Goal: Task Accomplishment & Management: Manage account settings

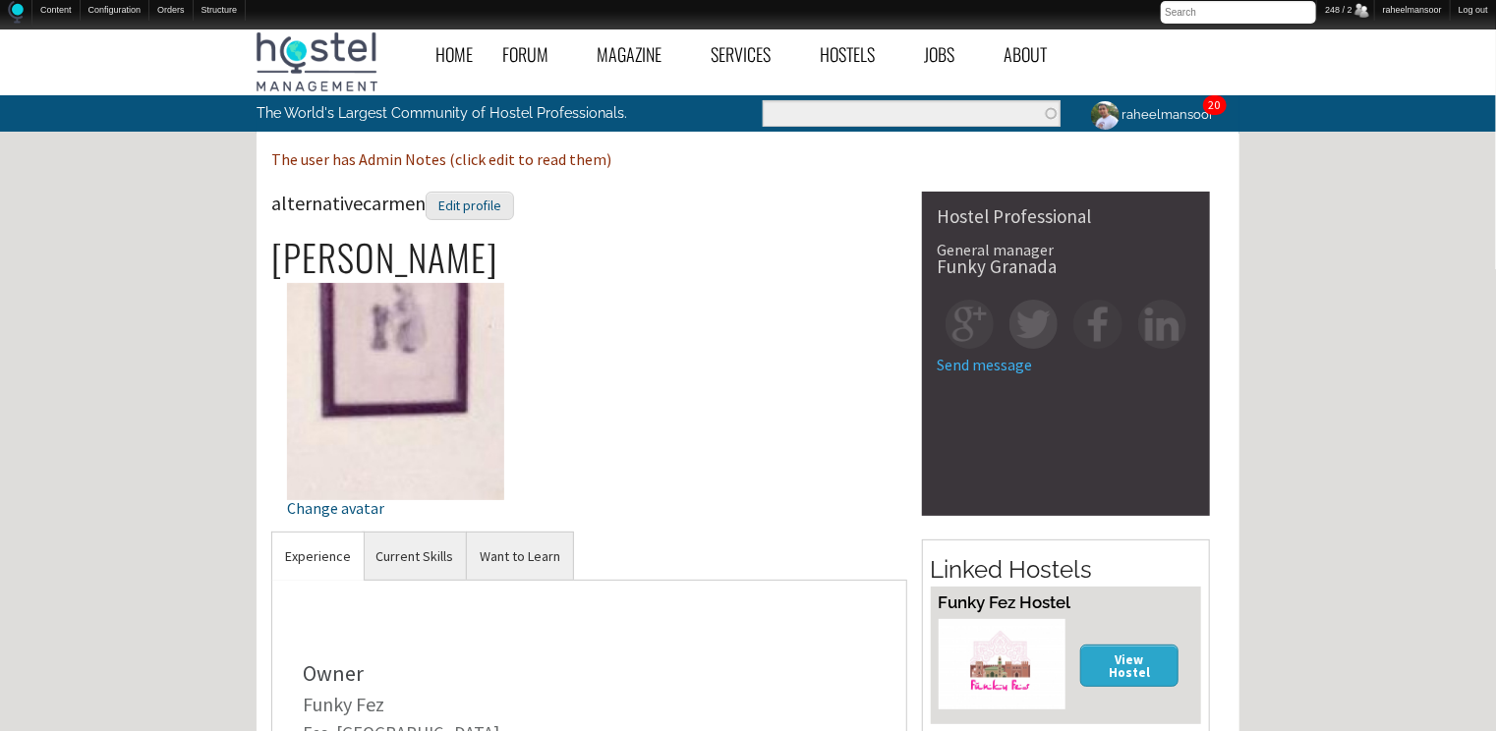
scroll to position [314, 0]
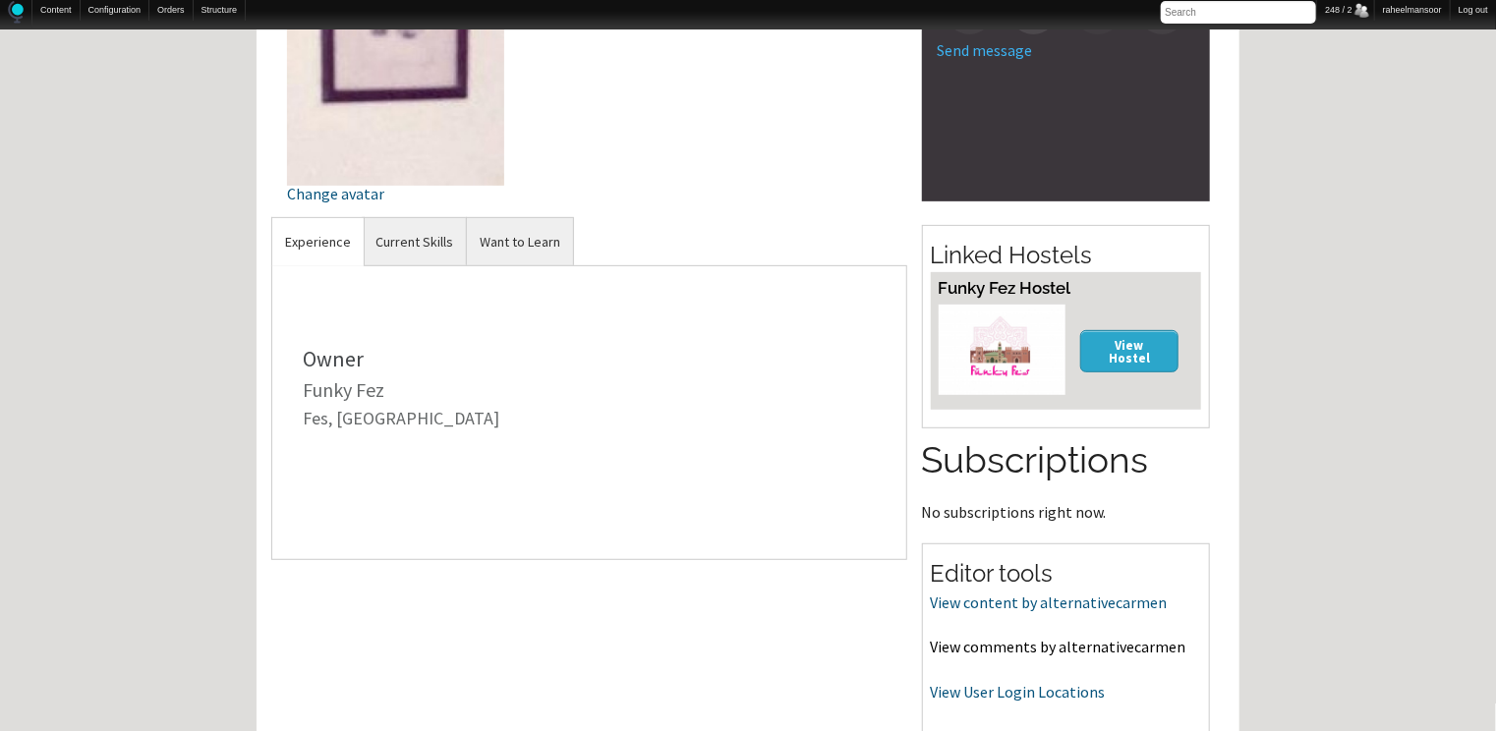
click at [1079, 645] on link "View comments by alternativecarmen" at bounding box center [1058, 647] width 255 height 20
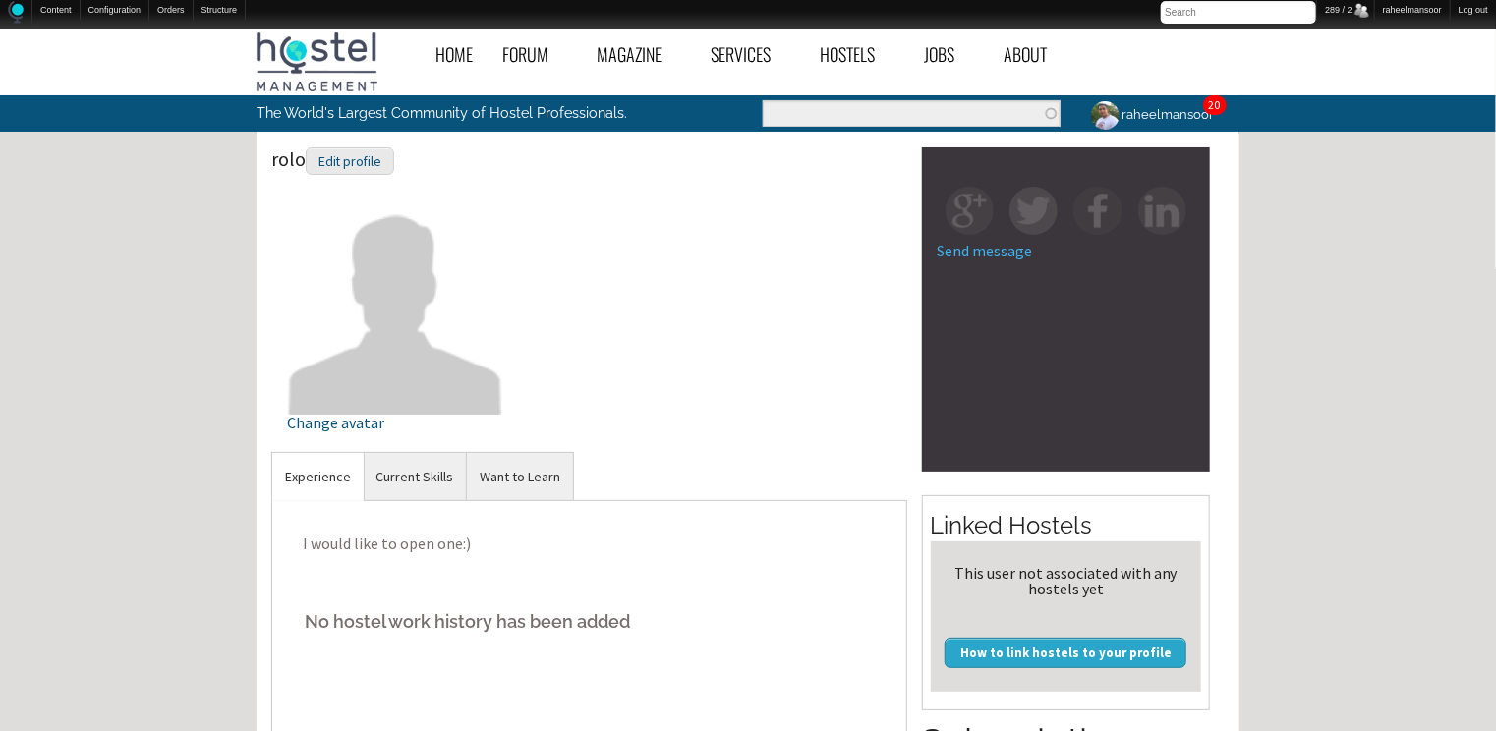
click at [202, 378] on div "Home Forum « Back Forum Forums Index « Back Forums Index New Posts Recent Activ…" at bounding box center [748, 677] width 1496 height 1315
click at [381, 165] on div "Edit profile" at bounding box center [350, 161] width 88 height 28
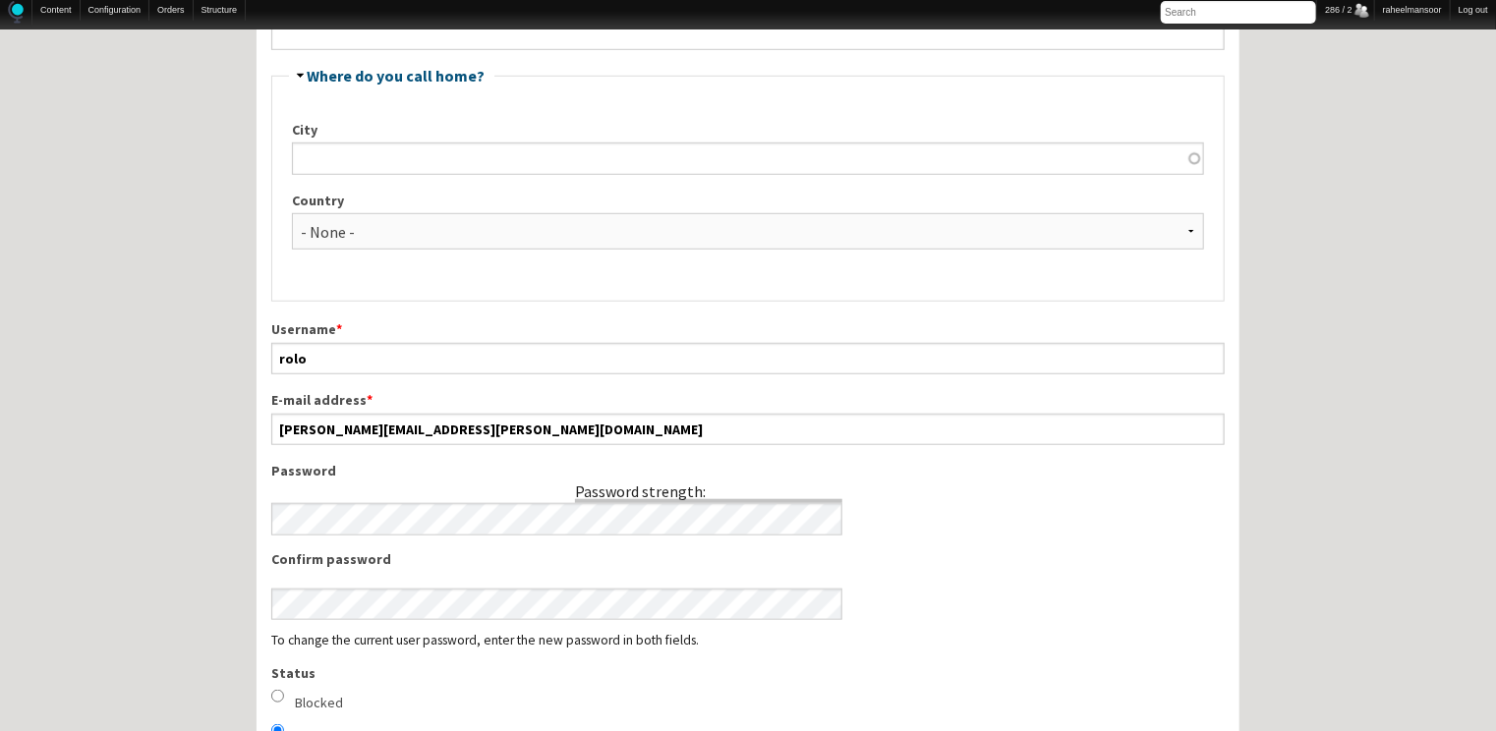
scroll to position [629, 0]
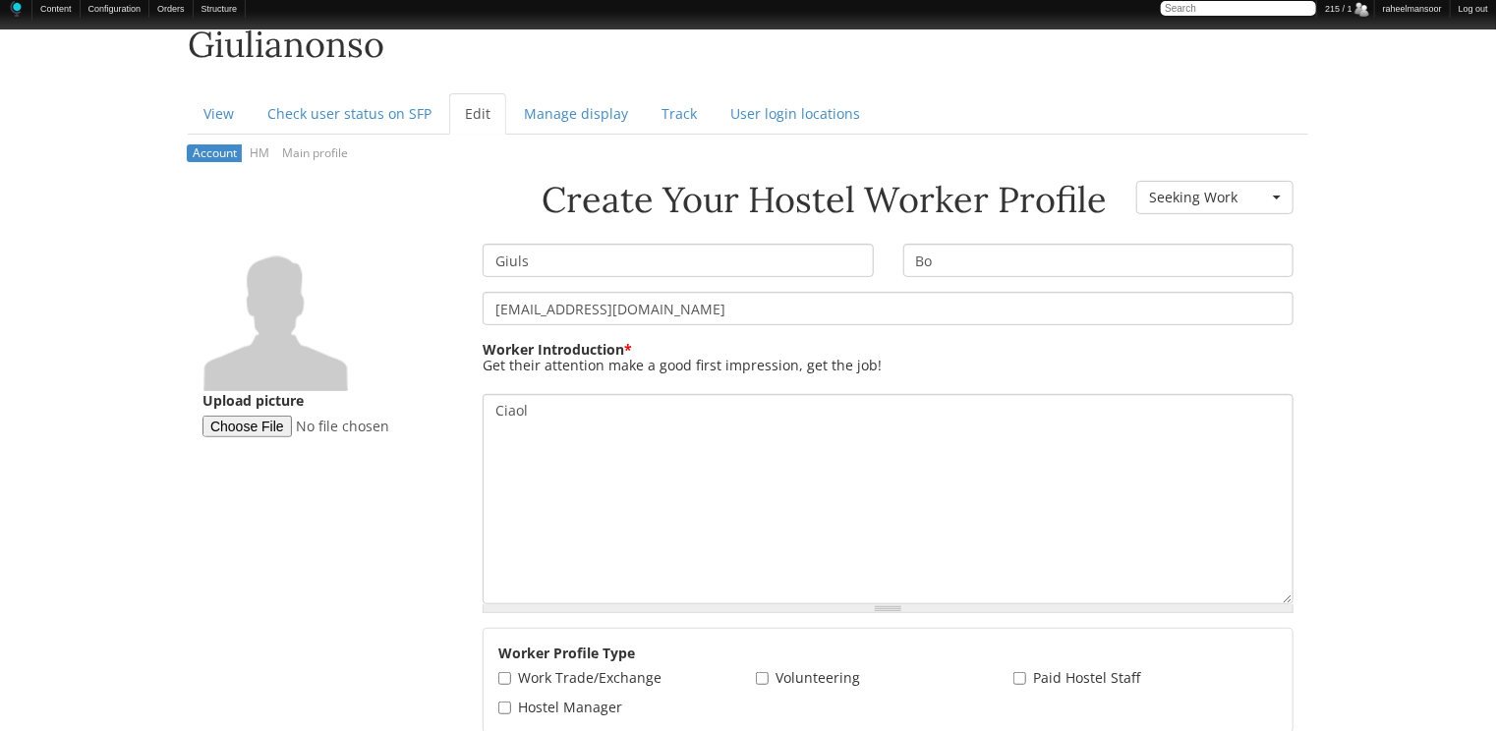
scroll to position [314, 0]
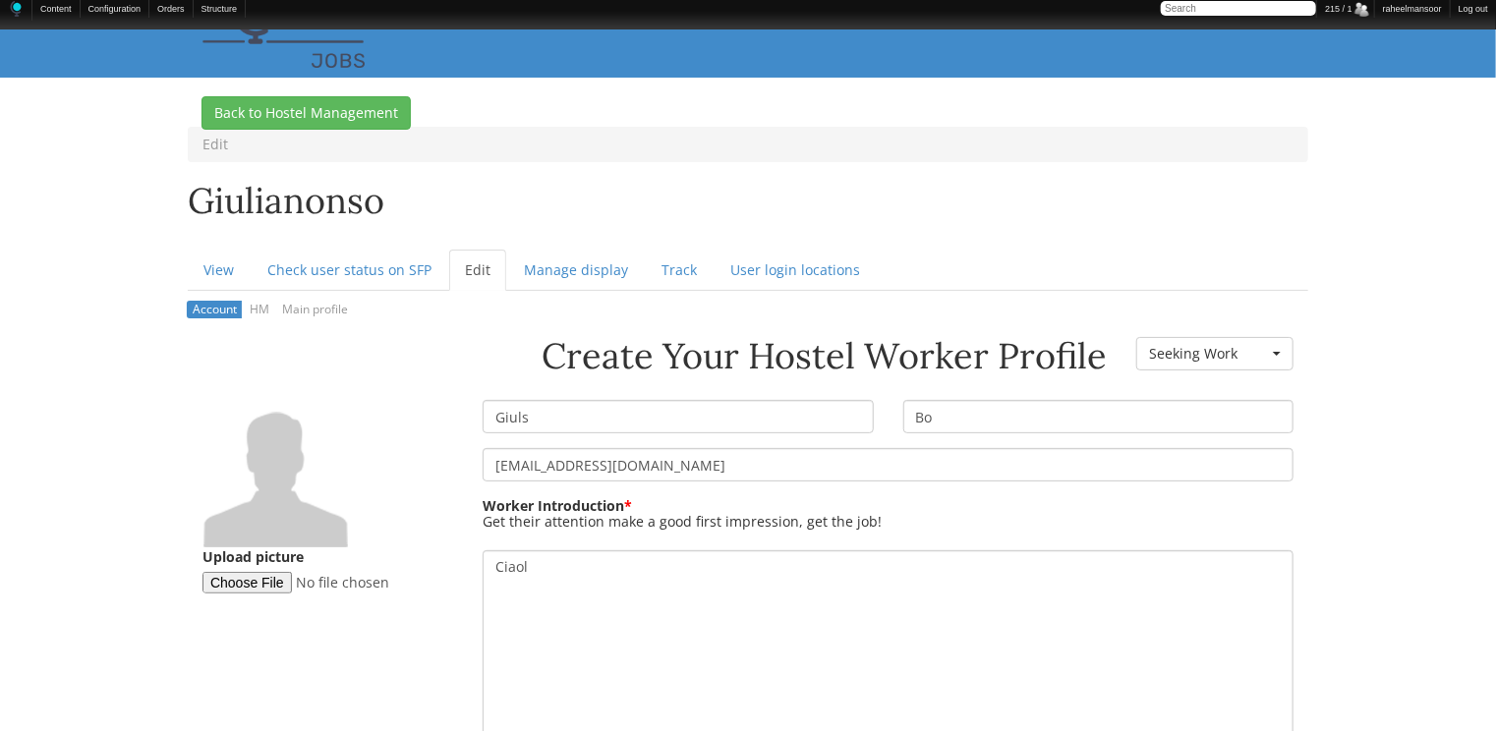
scroll to position [0, 0]
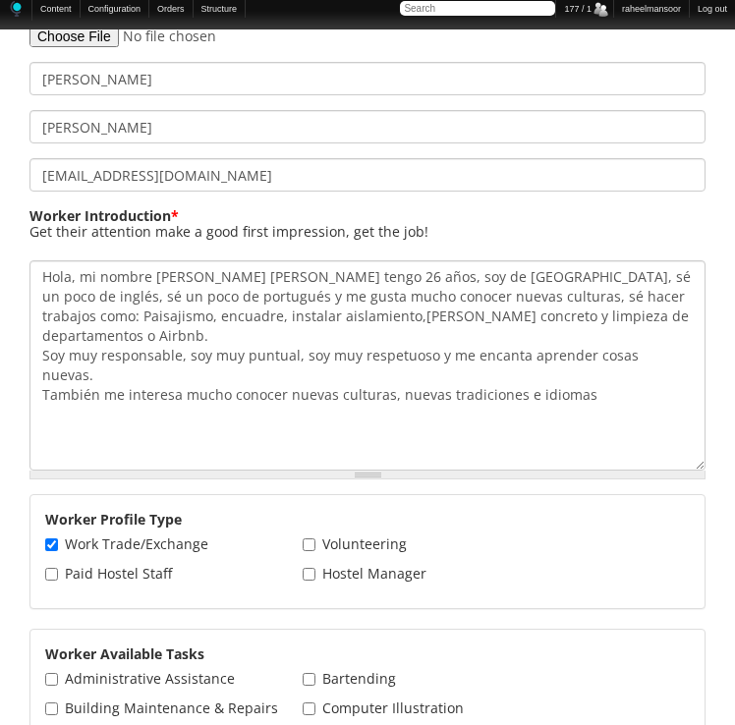
scroll to position [629, 0]
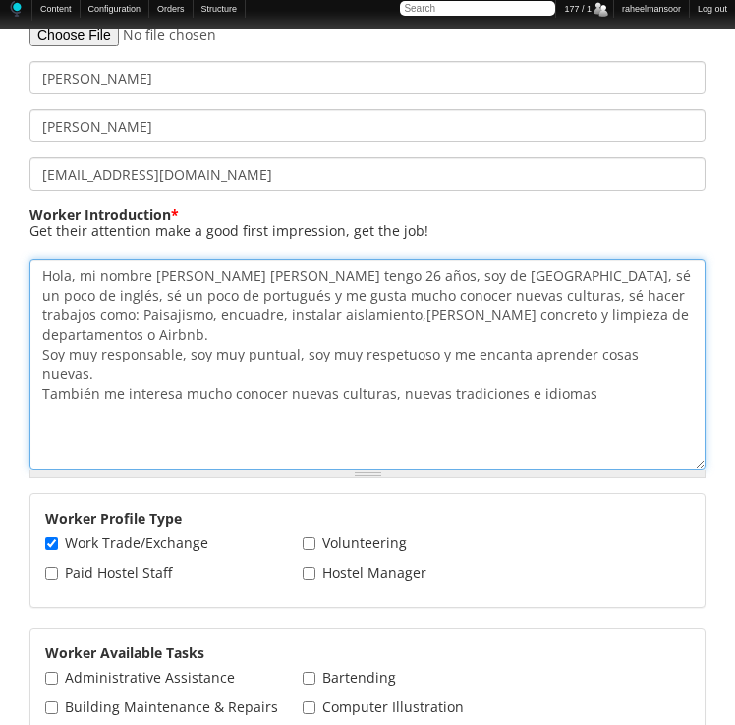
click at [45, 275] on textarea "Hola, mi nombre es Rubén Daniel Cruz tengo 26 años, soy de México, sé un poco d…" at bounding box center [367, 364] width 676 height 210
paste textarea "Hello, my name is Rubén Daniel Cruz, I'm 26 years old, from Mexico. I speak a l…"
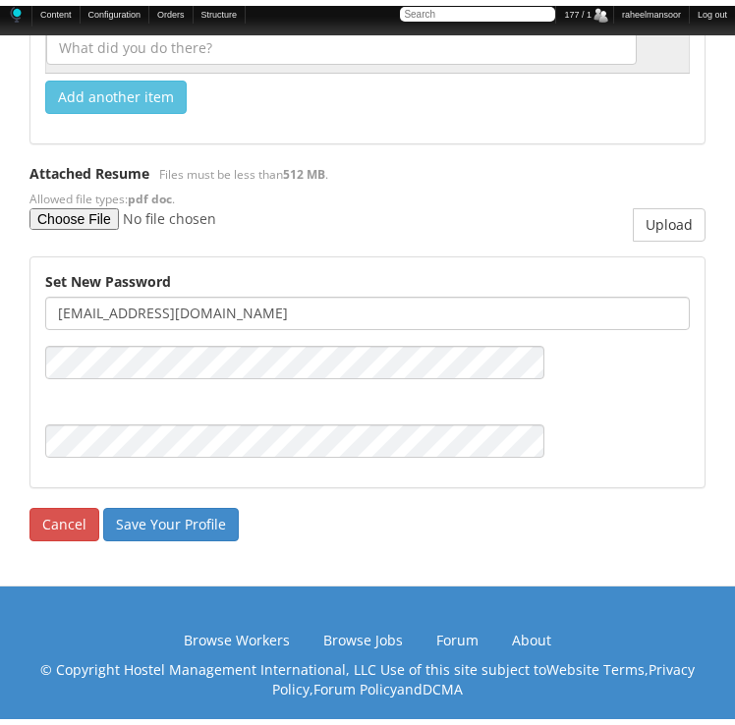
scroll to position [3319, 0]
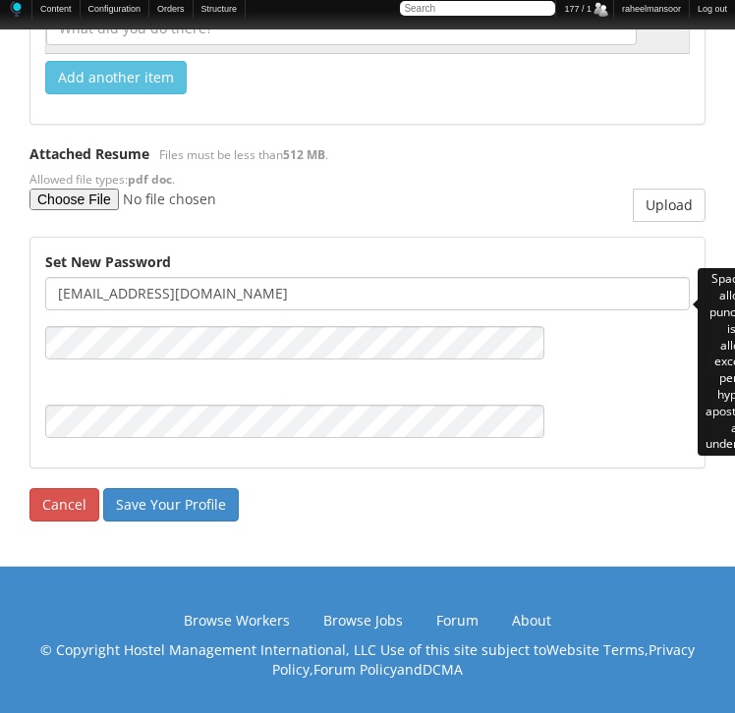
type textarea "Hello, my name is [PERSON_NAME] [PERSON_NAME], I'm [DEMOGRAPHIC_DATA], from [GE…"
drag, startPoint x: 272, startPoint y: 301, endPoint x: 151, endPoint y: 299, distance: 120.9
click at [151, 299] on input "[EMAIL_ADDRESS][DOMAIN_NAME]" at bounding box center [367, 293] width 645 height 33
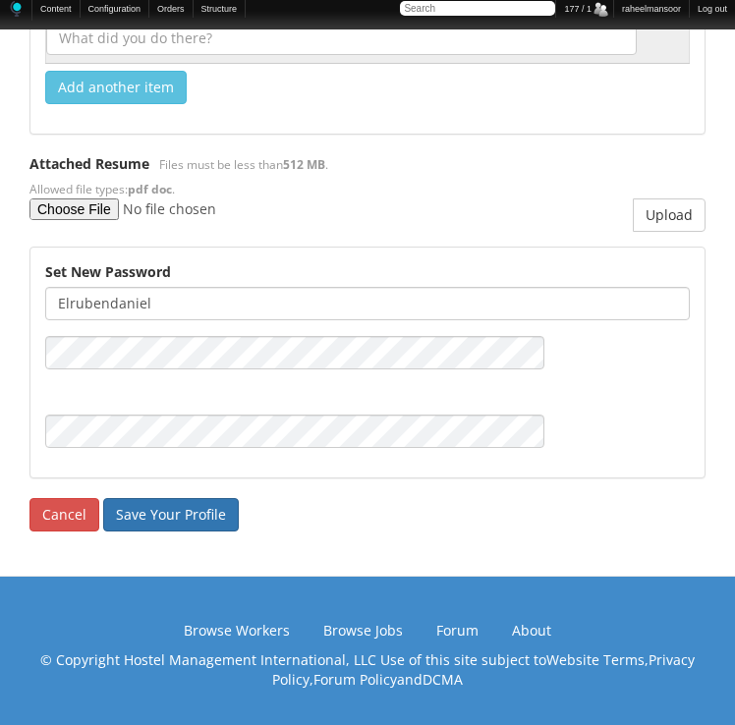
type input "elrubendaniel"
click at [122, 520] on input "Save Your Profile" at bounding box center [171, 514] width 136 height 33
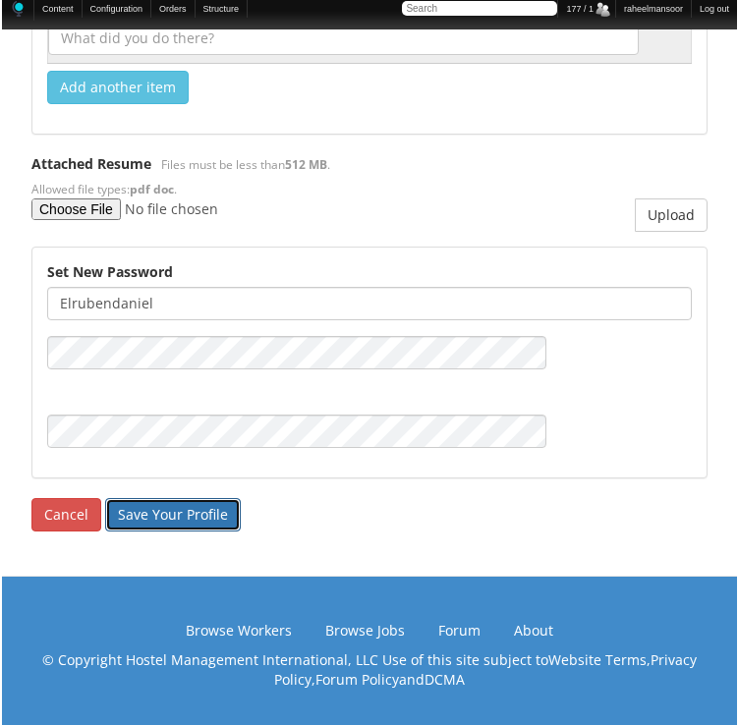
scroll to position [3299, 0]
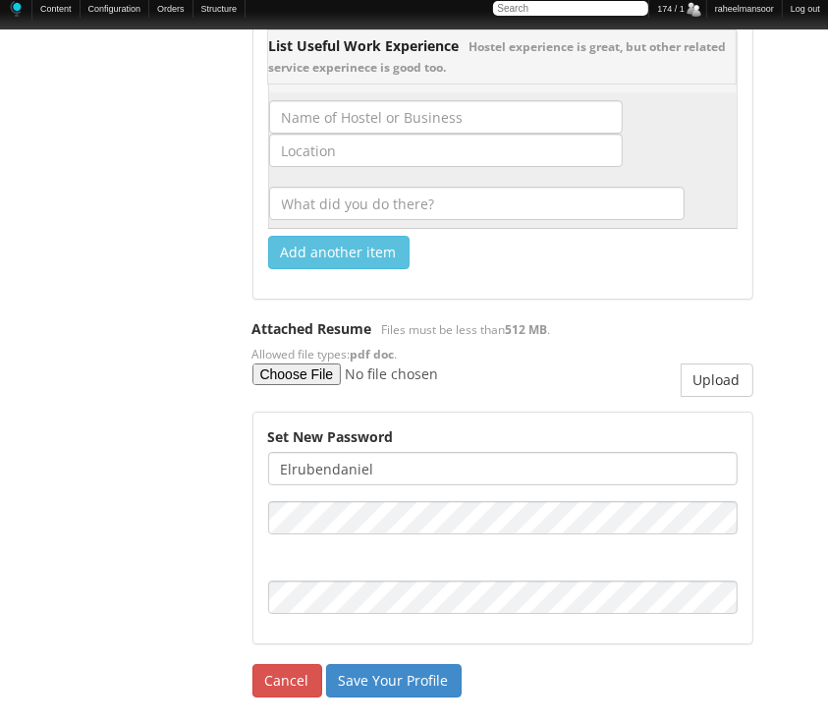
scroll to position [3774, 0]
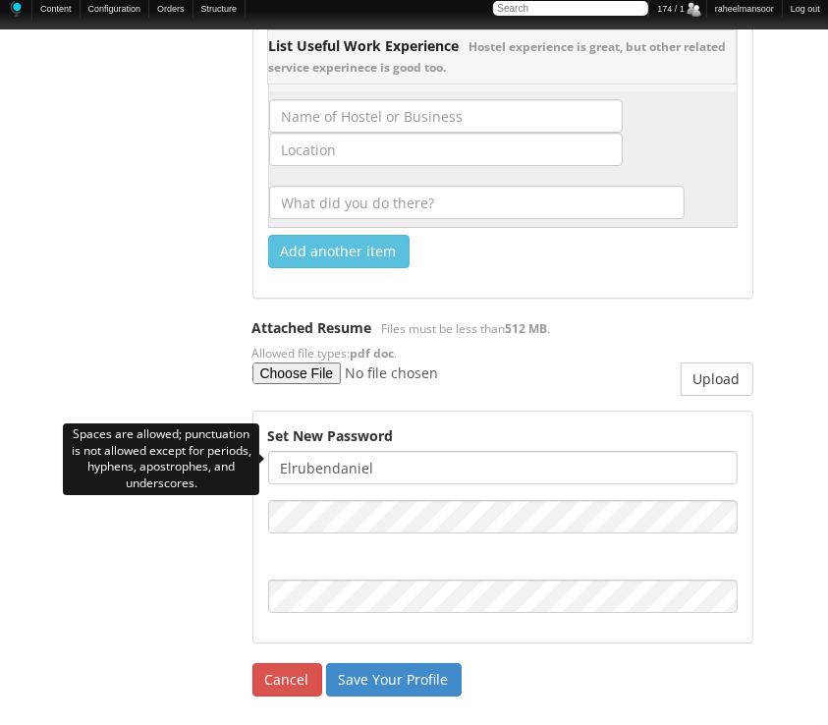
click at [296, 458] on input "elrubendaniel" at bounding box center [503, 467] width 470 height 33
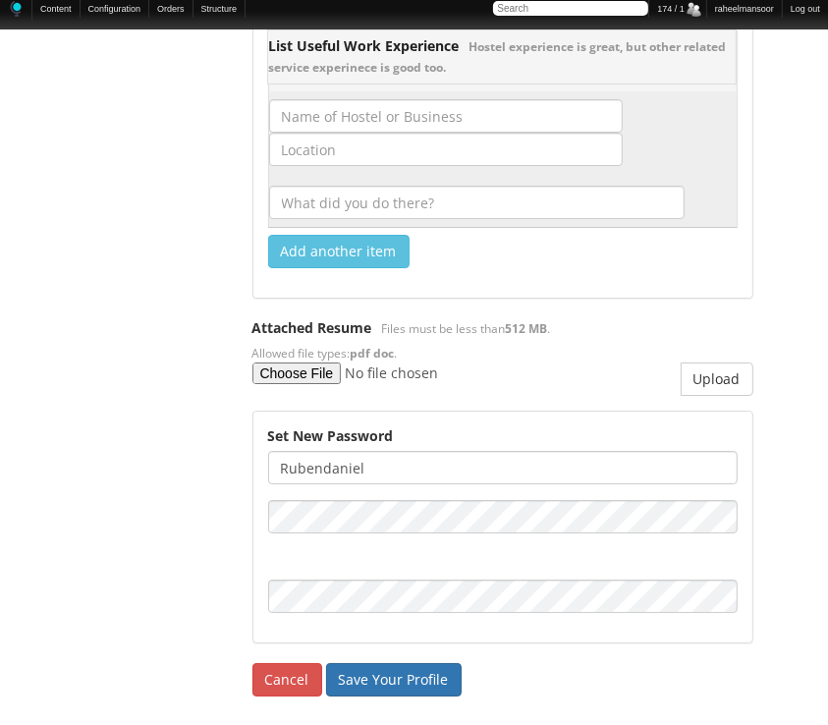
type input "Rubendaniel"
click at [399, 674] on input "Save Your Profile" at bounding box center [394, 679] width 136 height 33
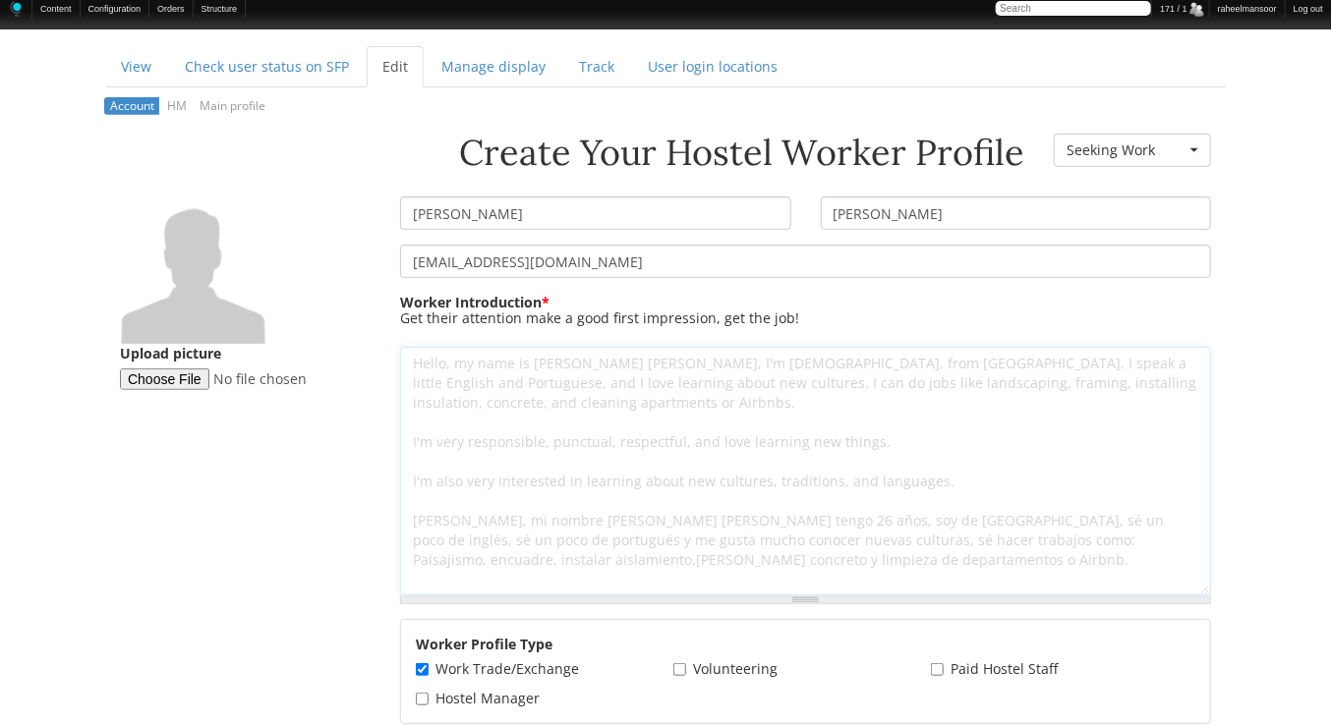
drag, startPoint x: 1209, startPoint y: 557, endPoint x: 1209, endPoint y: 623, distance: 65.8
click at [827, 618] on div "[EMAIL_ADDRESS][DOMAIN_NAME] Worker Introduction * Hello, my name is [PERSON_NA…" at bounding box center [805, 431] width 840 height 373
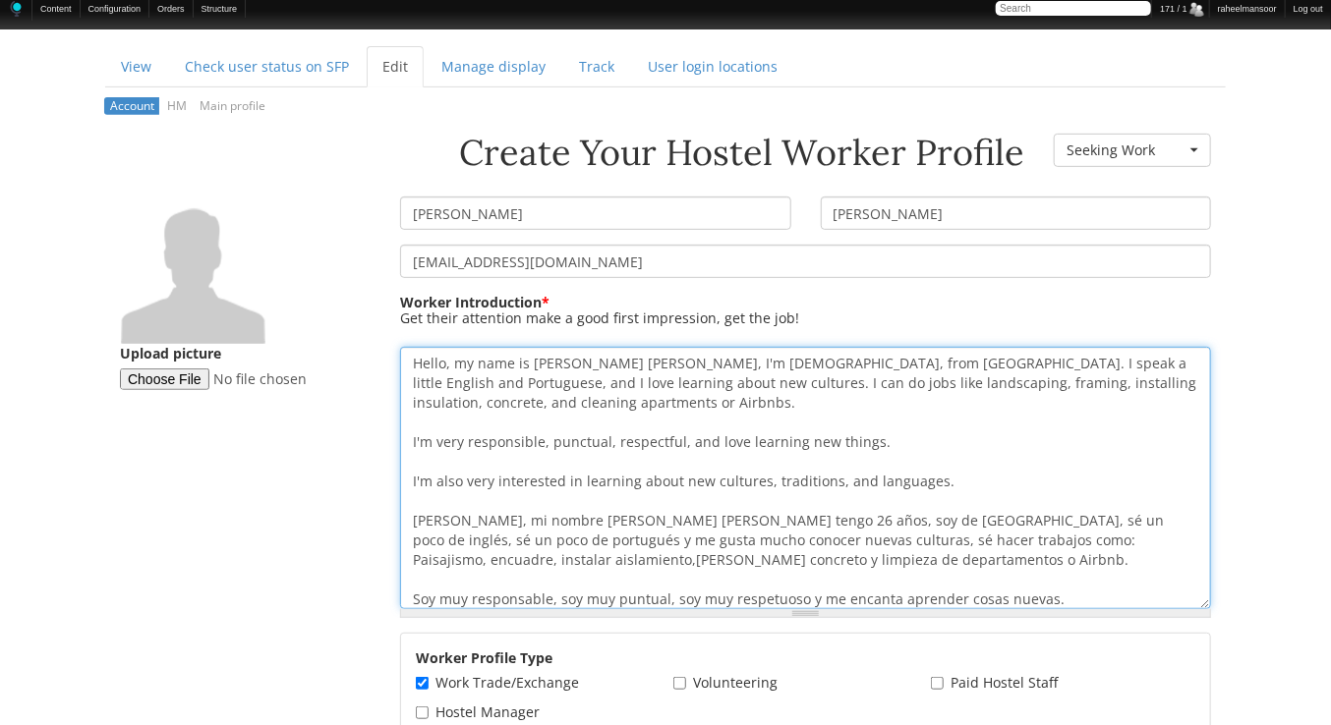
click at [562, 366] on textarea "Hello, my name is [PERSON_NAME] [PERSON_NAME], I'm [DEMOGRAPHIC_DATA], from [GE…" at bounding box center [805, 477] width 811 height 261
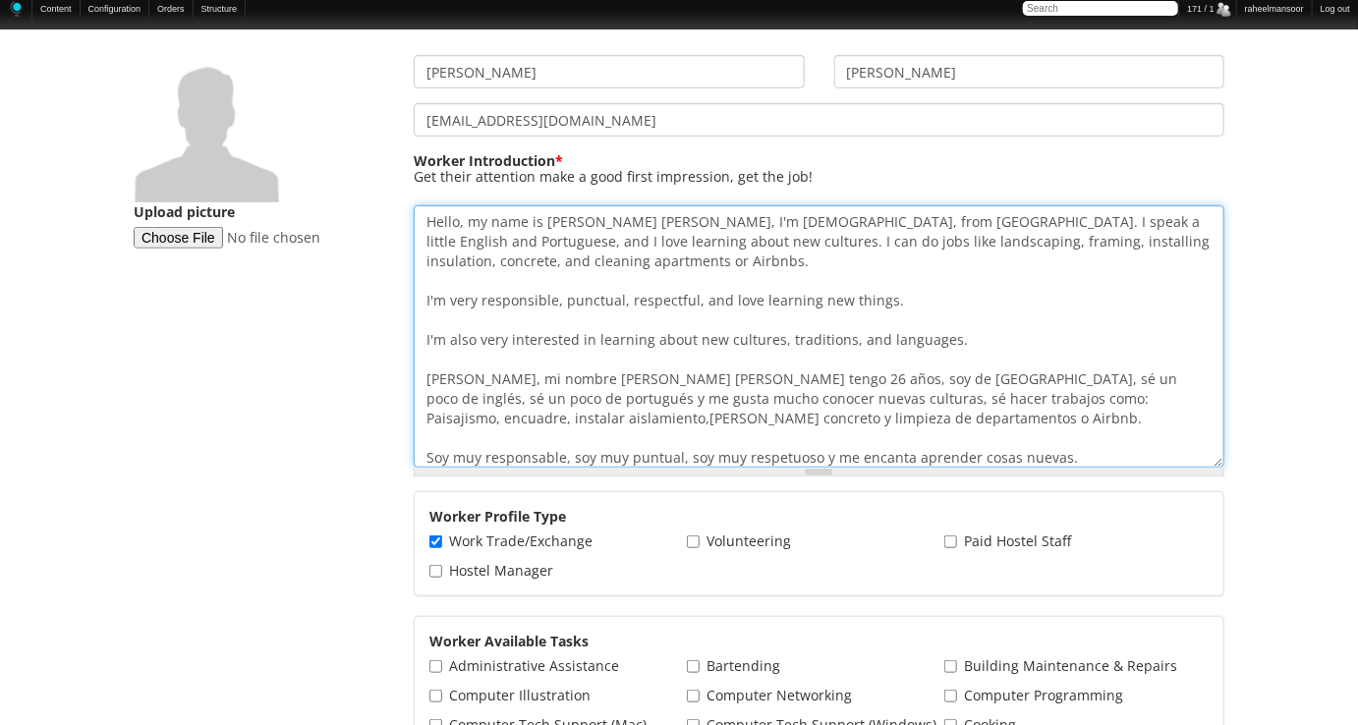
type textarea "Hello, my name is [PERSON_NAME] [PERSON_NAME], I'm [DEMOGRAPHIC_DATA], from [GE…"
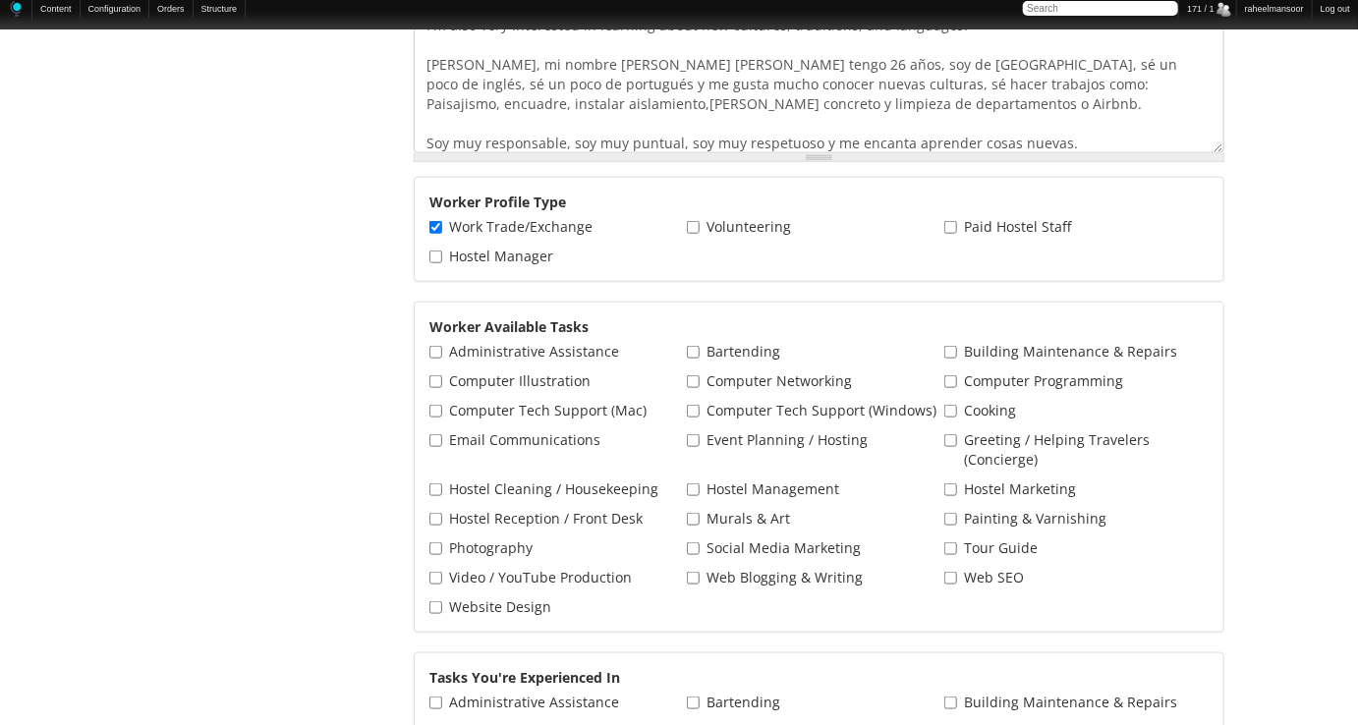
scroll to position [142, 0]
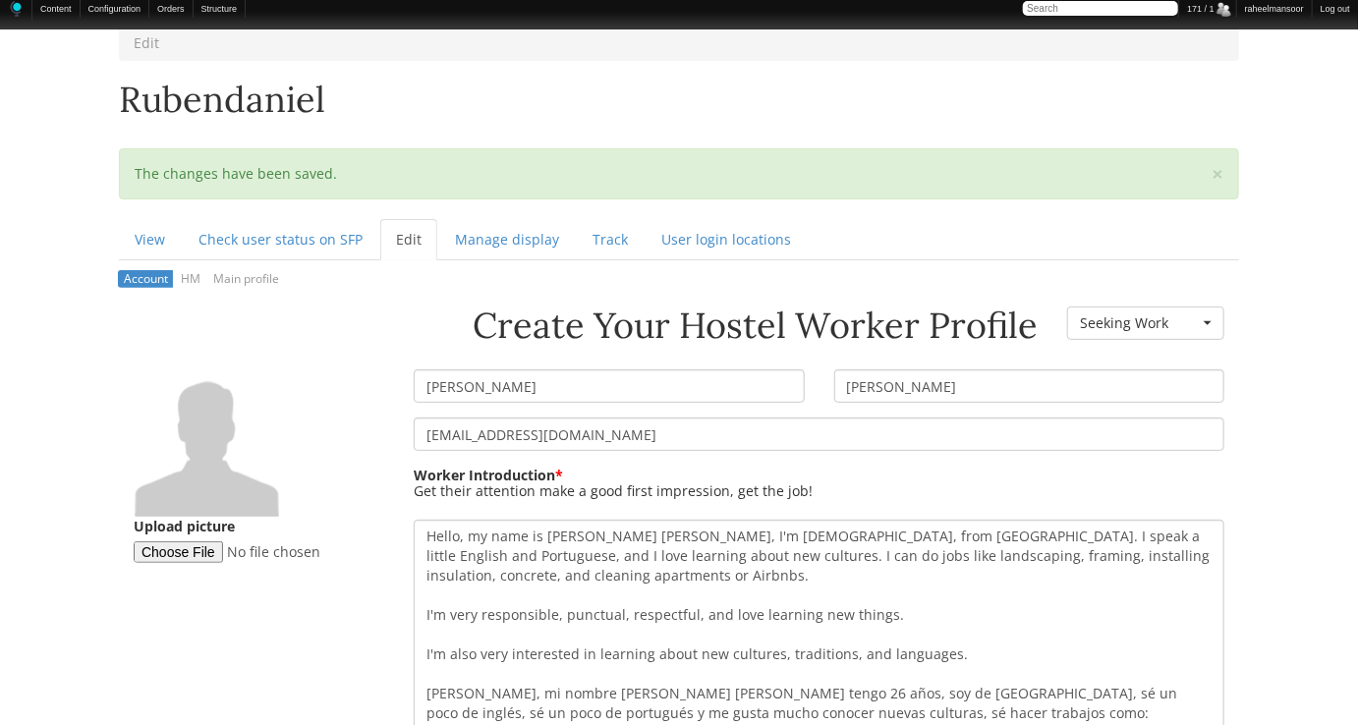
drag, startPoint x: 873, startPoint y: 383, endPoint x: 991, endPoint y: 383, distance: 117.9
click at [827, 383] on input "[PERSON_NAME]" at bounding box center [1029, 385] width 391 height 33
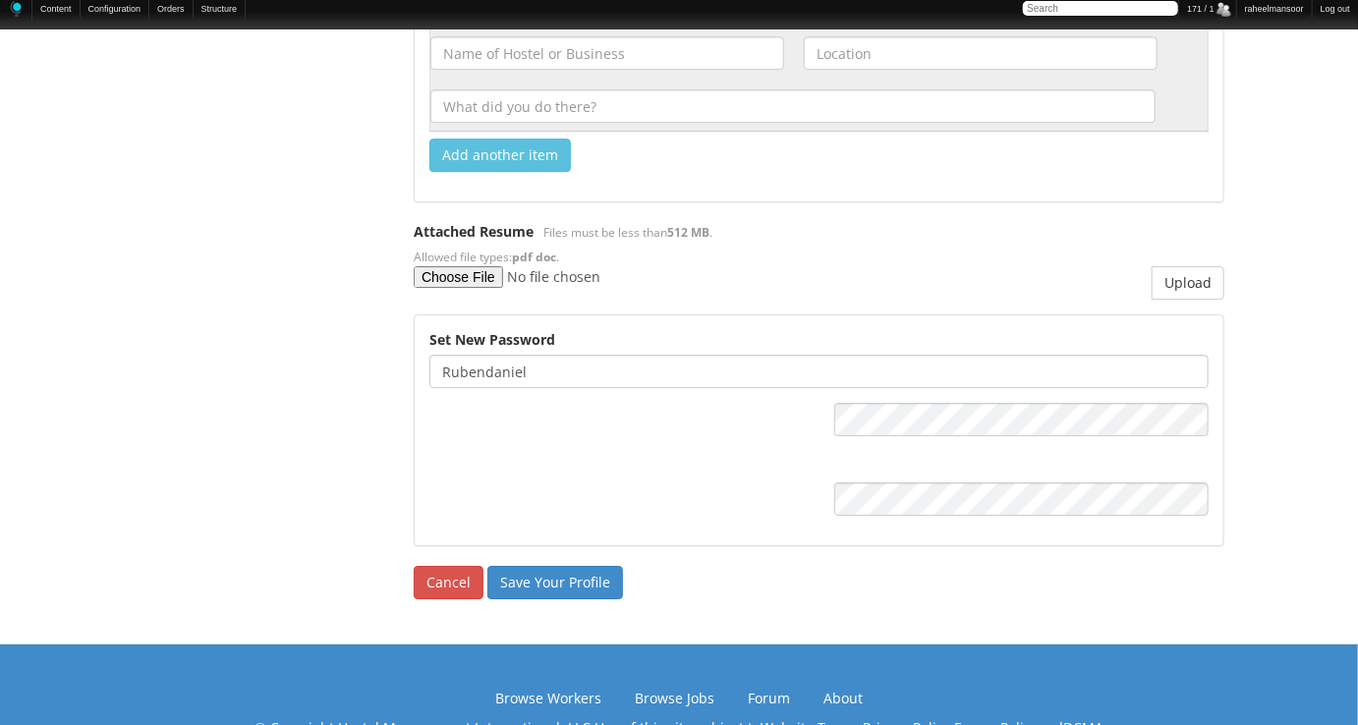
scroll to position [2805, 0]
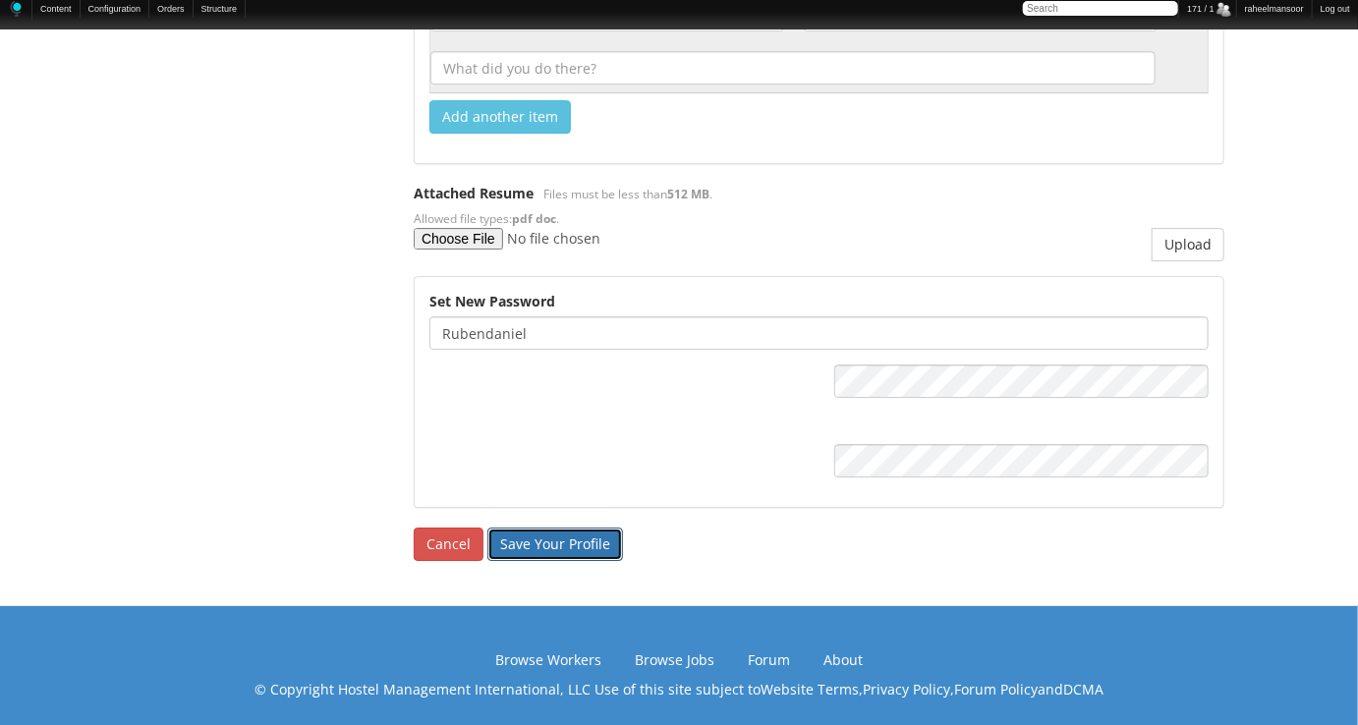
click at [579, 536] on input "Save Your Profile" at bounding box center [555, 544] width 136 height 33
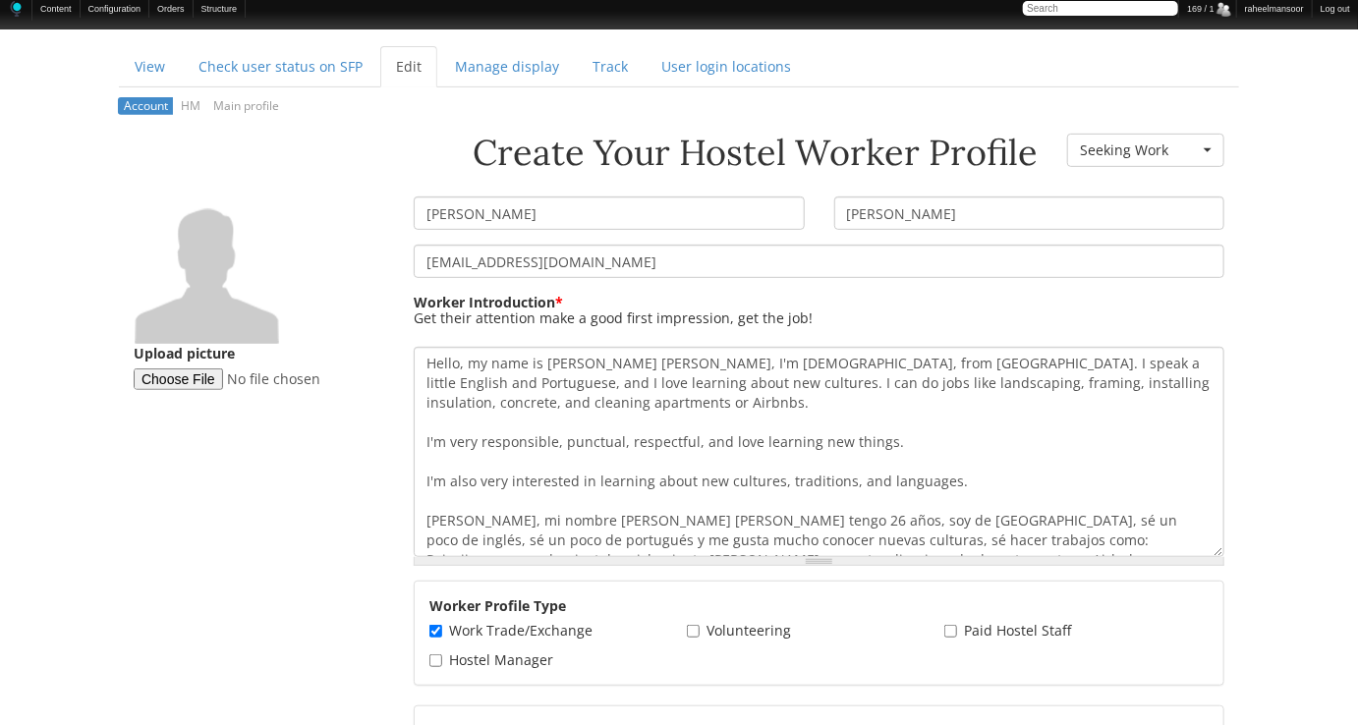
drag, startPoint x: 873, startPoint y: 212, endPoint x: 971, endPoint y: 215, distance: 98.3
click at [971, 215] on input "Cruz Cruz" at bounding box center [1029, 213] width 391 height 33
type input "Cruz"
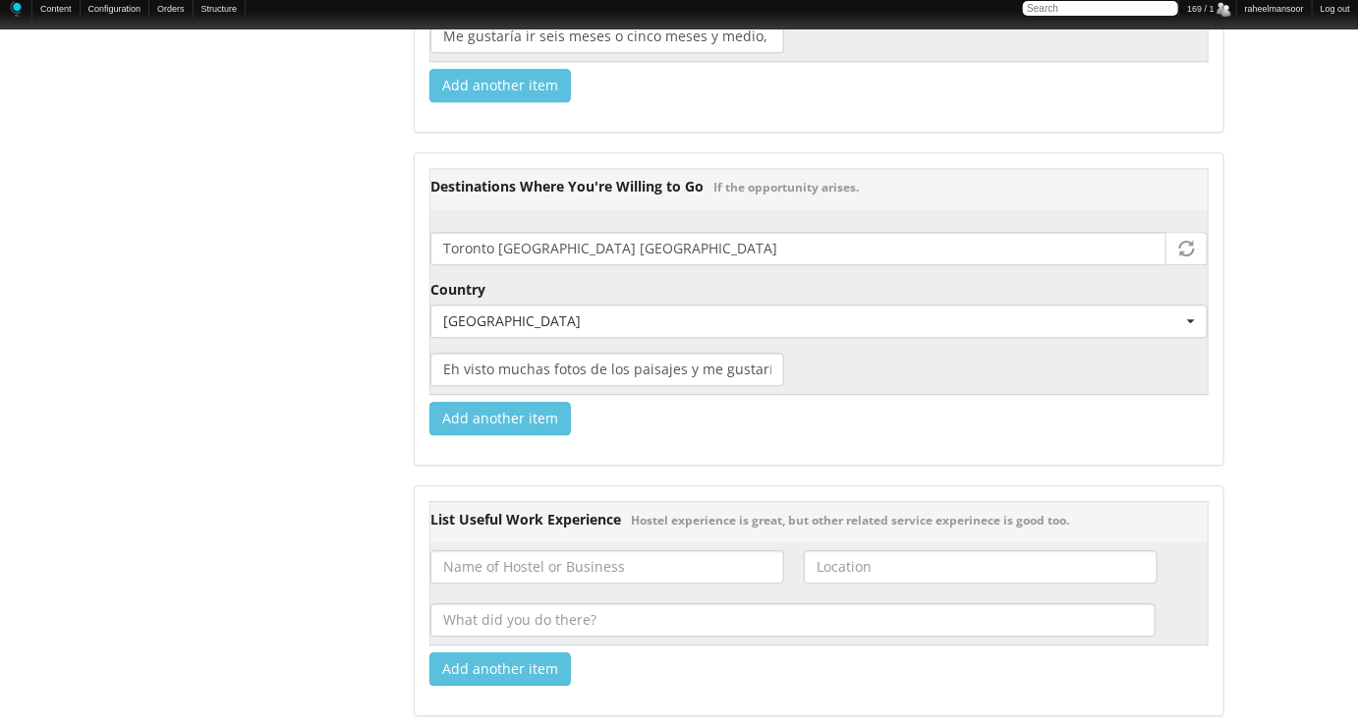
scroll to position [2753, 0]
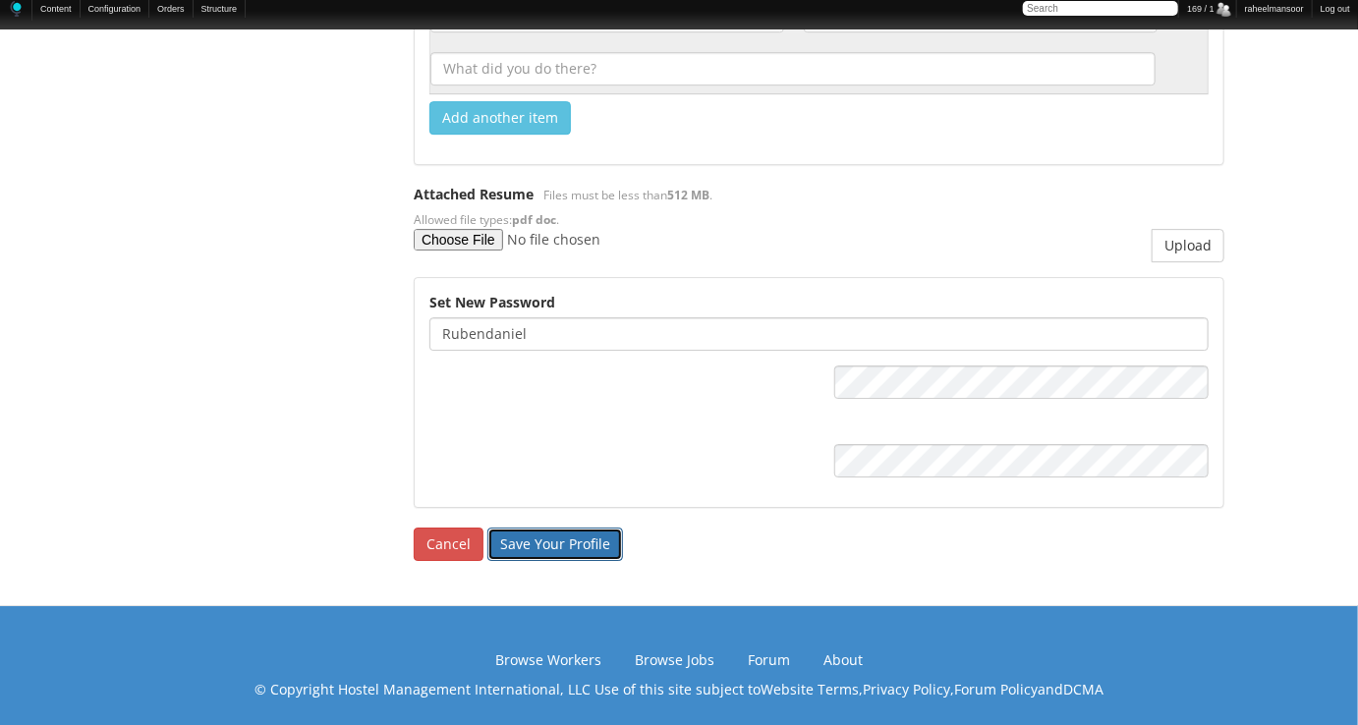
click at [607, 543] on input "Save Your Profile" at bounding box center [555, 544] width 136 height 33
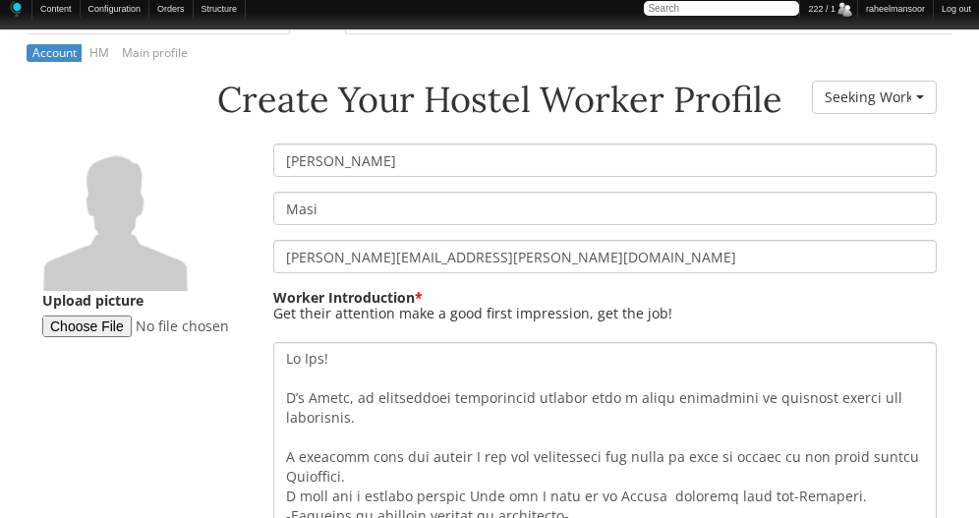
scroll to position [0, 0]
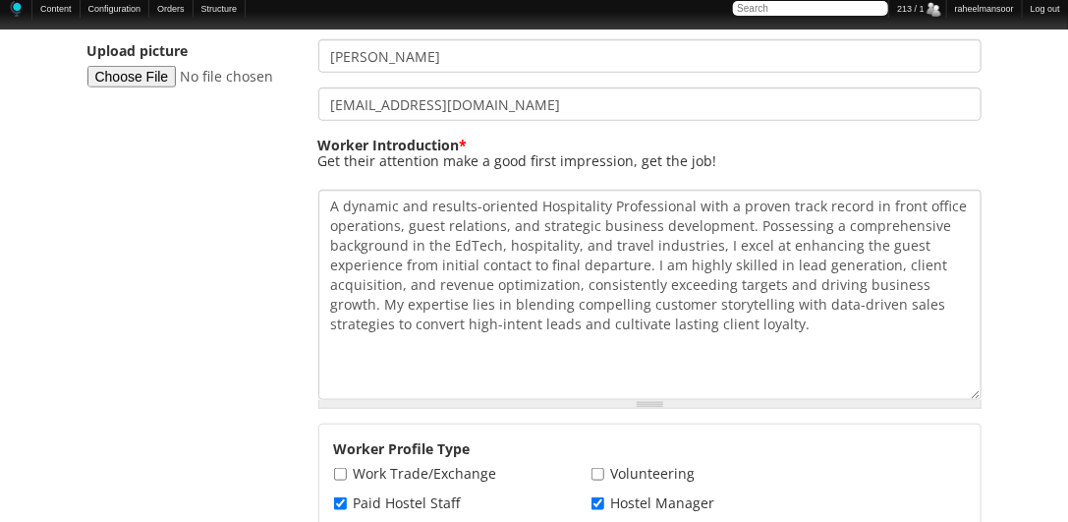
scroll to position [224, 0]
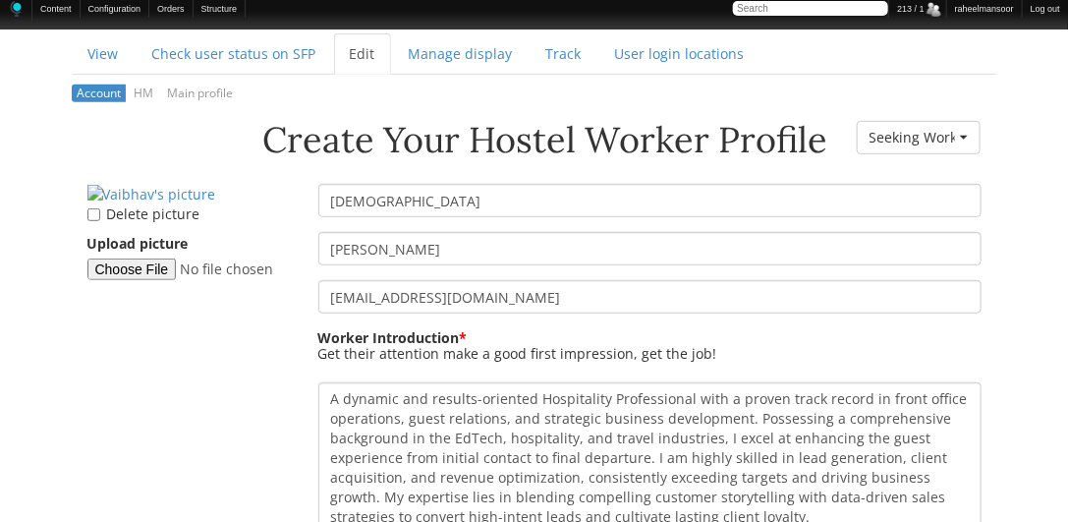
scroll to position [208, 0]
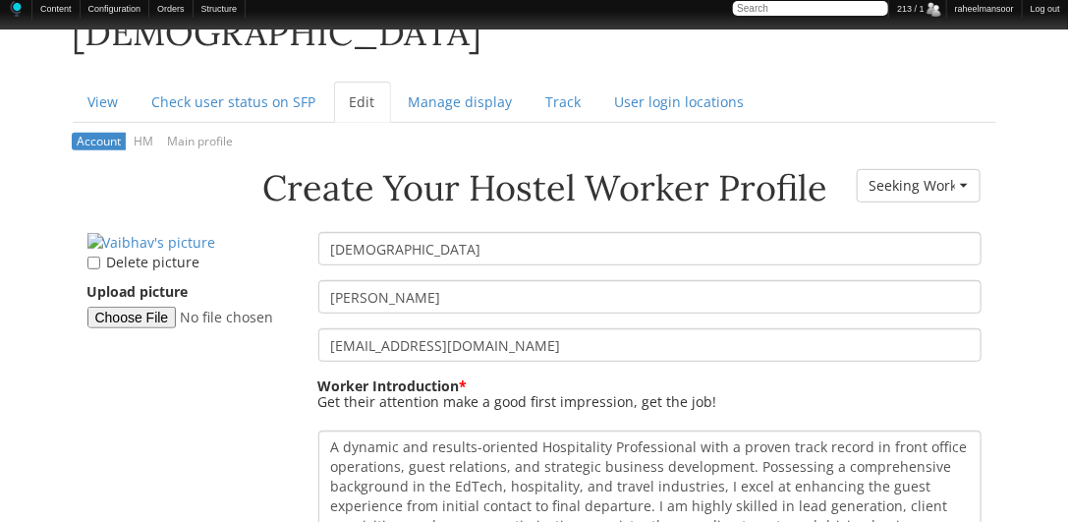
drag, startPoint x: 436, startPoint y: 297, endPoint x: 290, endPoint y: 297, distance: 146.4
click at [290, 169] on div "Create Your Hostel Worker Profile Worker Resume Status - None - Currently Worki…" at bounding box center [535, 169] width 924 height 0
drag, startPoint x: 199, startPoint y: 173, endPoint x: 232, endPoint y: 211, distance: 50.2
click at [199, 173] on h1 "Create Your Hostel Worker Profile" at bounding box center [457, 188] width 740 height 39
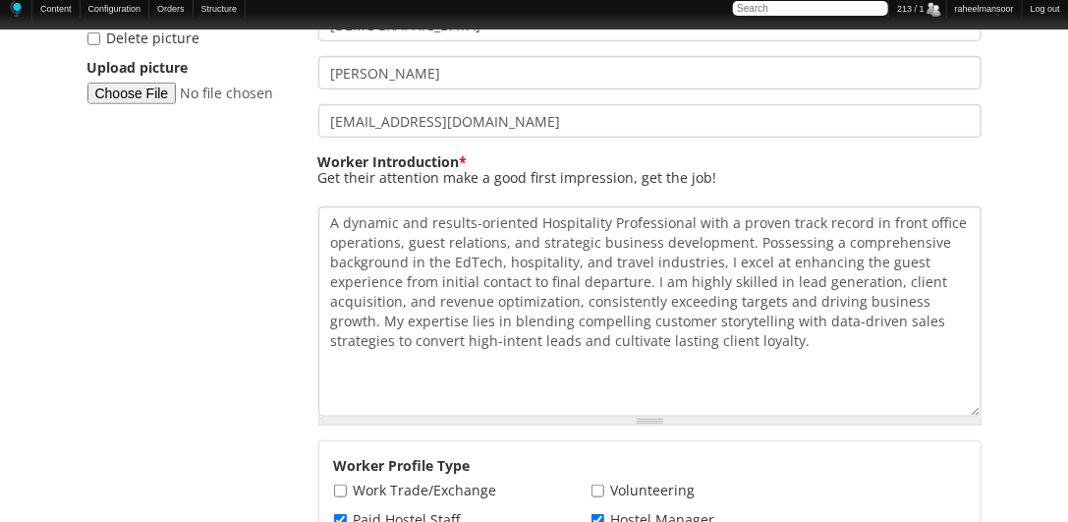
scroll to position [432, 0]
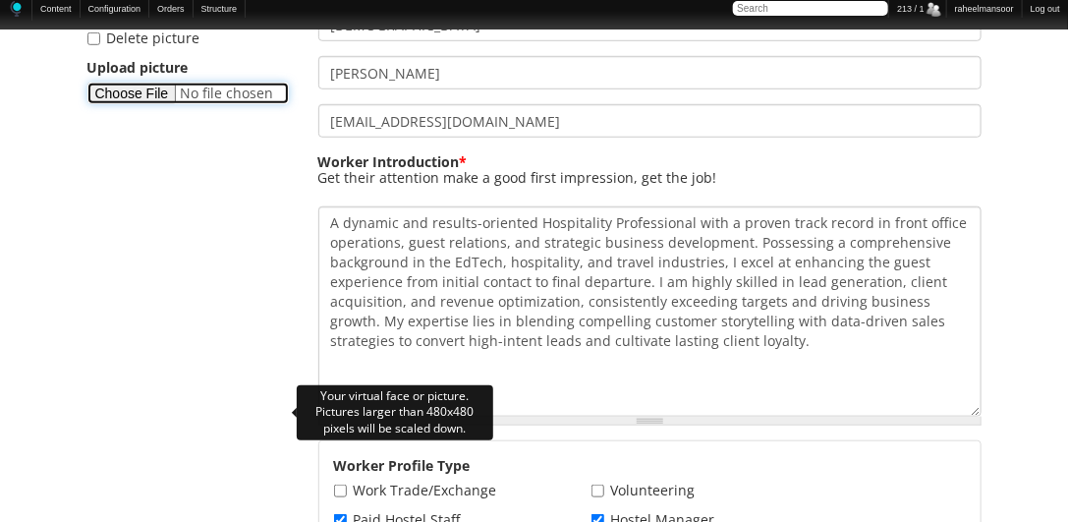
click at [154, 104] on input "Upload picture" at bounding box center [187, 94] width 201 height 22
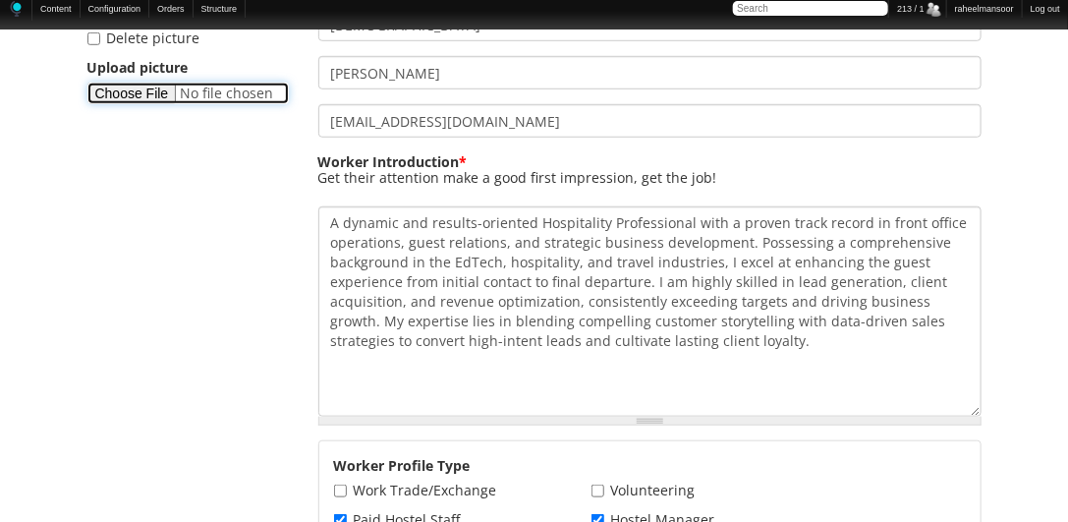
type input "C:\fakepath\Vaibhav-Agashe.png"
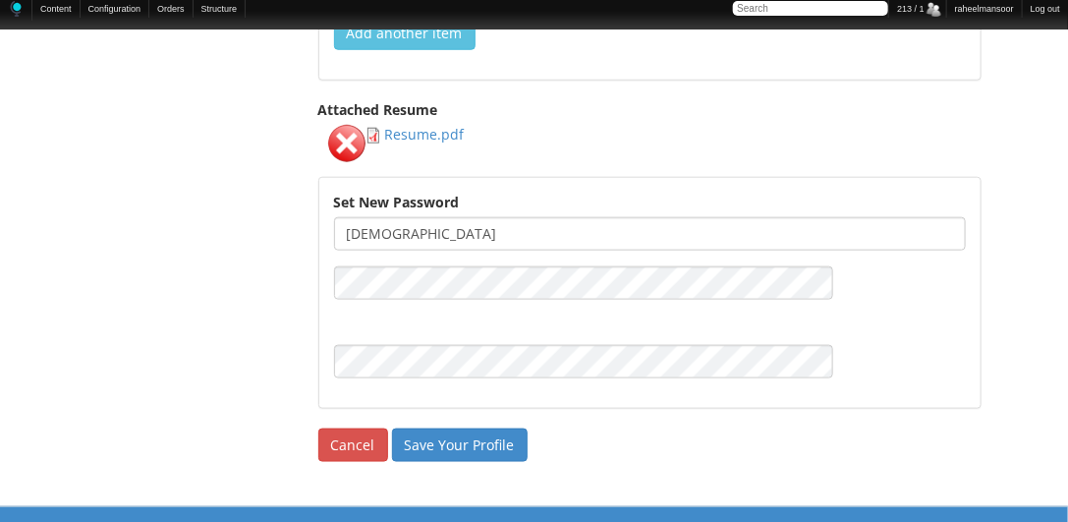
scroll to position [3227, 0]
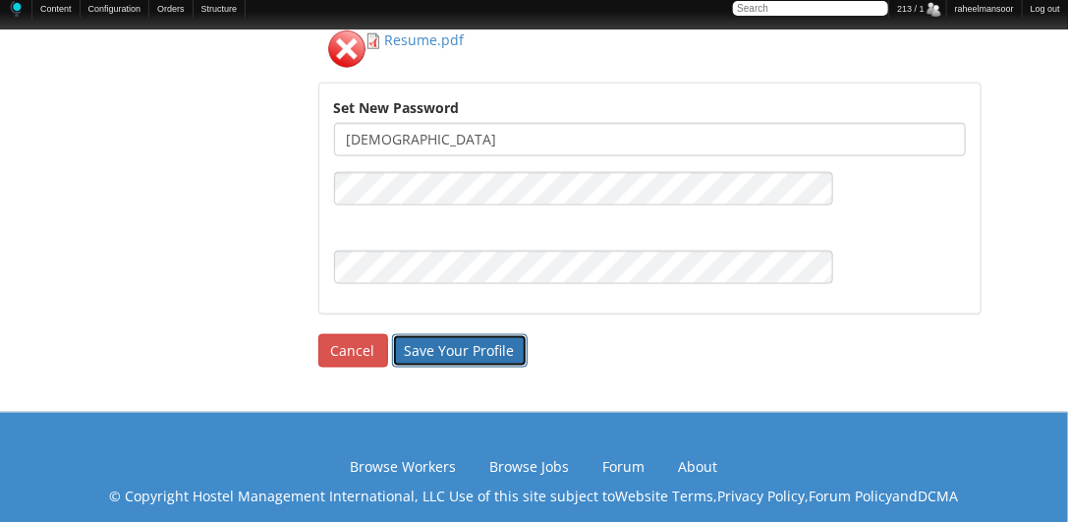
click at [449, 338] on input "Save Your Profile" at bounding box center [460, 350] width 136 height 33
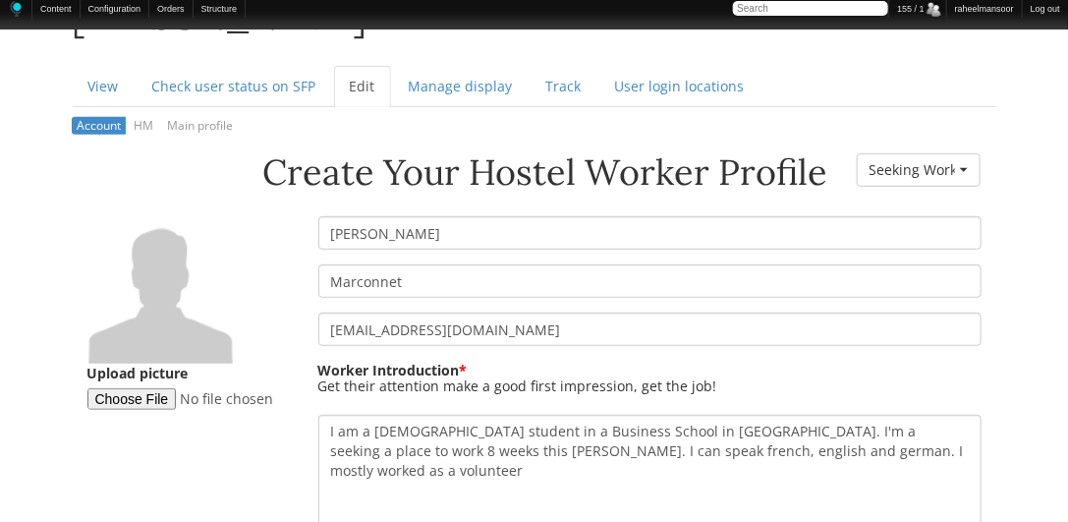
scroll to position [224, 0]
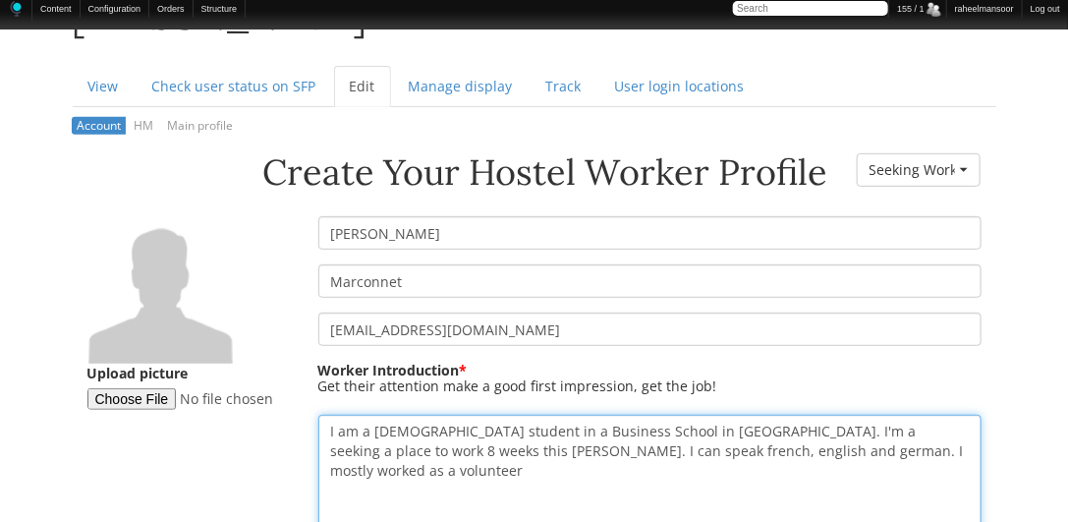
click at [883, 448] on textarea "I am a 19 years old student in a Business School in France. I'm a seeking a pla…" at bounding box center [649, 520] width 663 height 210
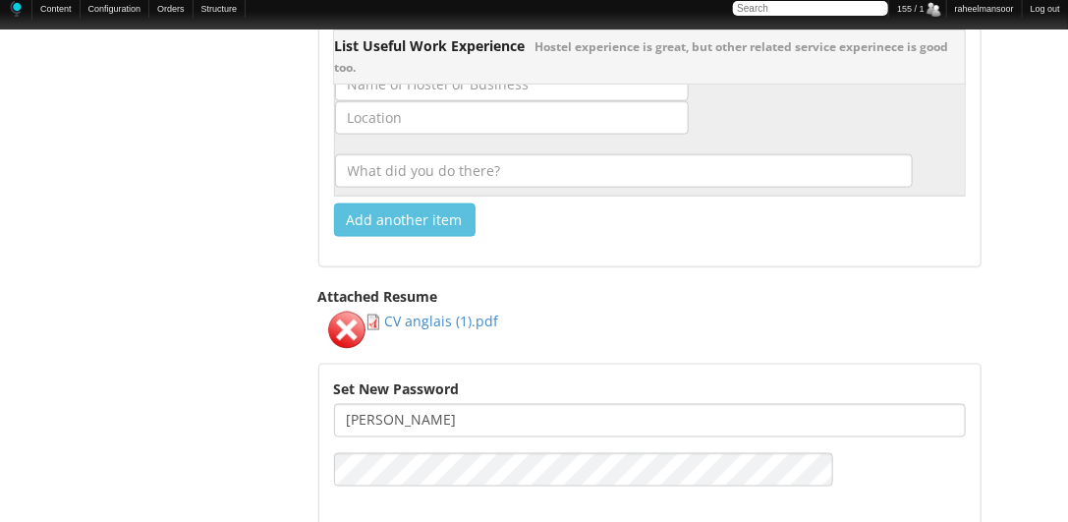
scroll to position [3369, 0]
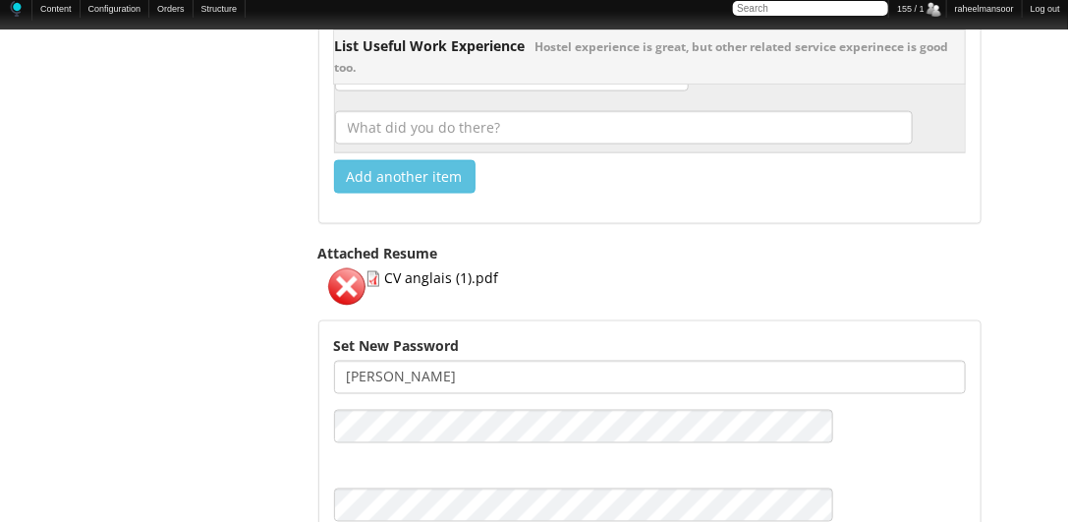
type textarea "I am a 19 years old student in a Business School in France. I'm a seeking a pla…"
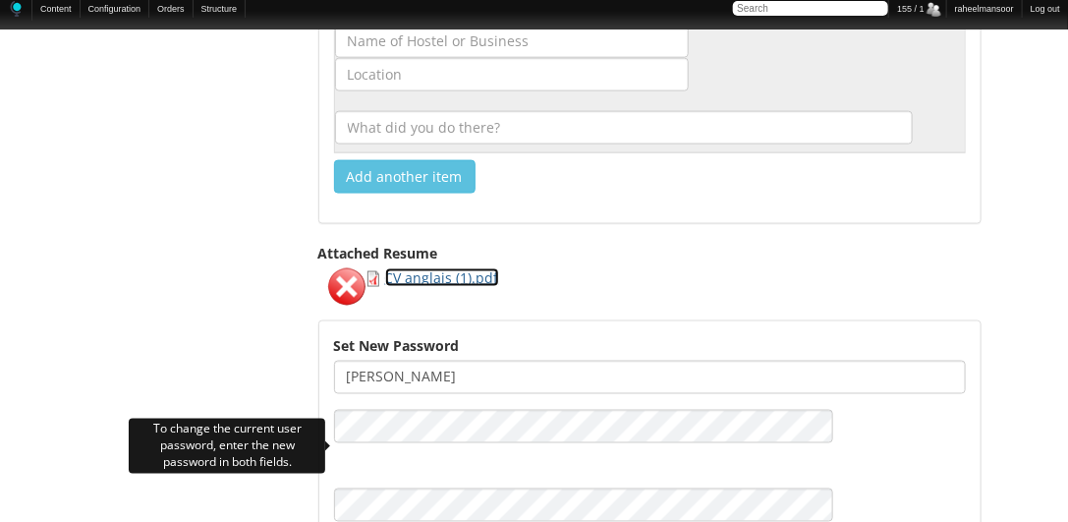
scroll to position [3594, 0]
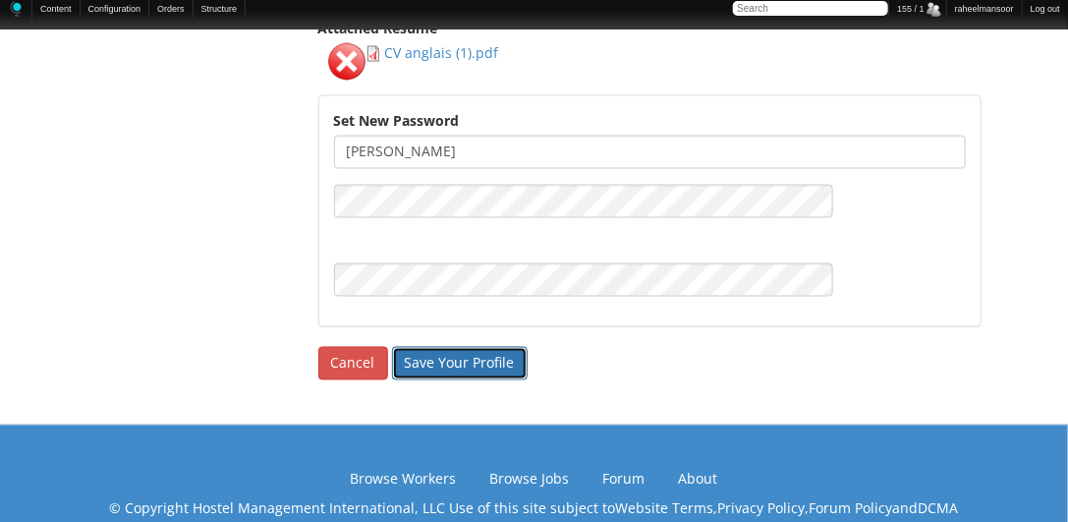
click at [450, 347] on input "Save Your Profile" at bounding box center [460, 363] width 136 height 33
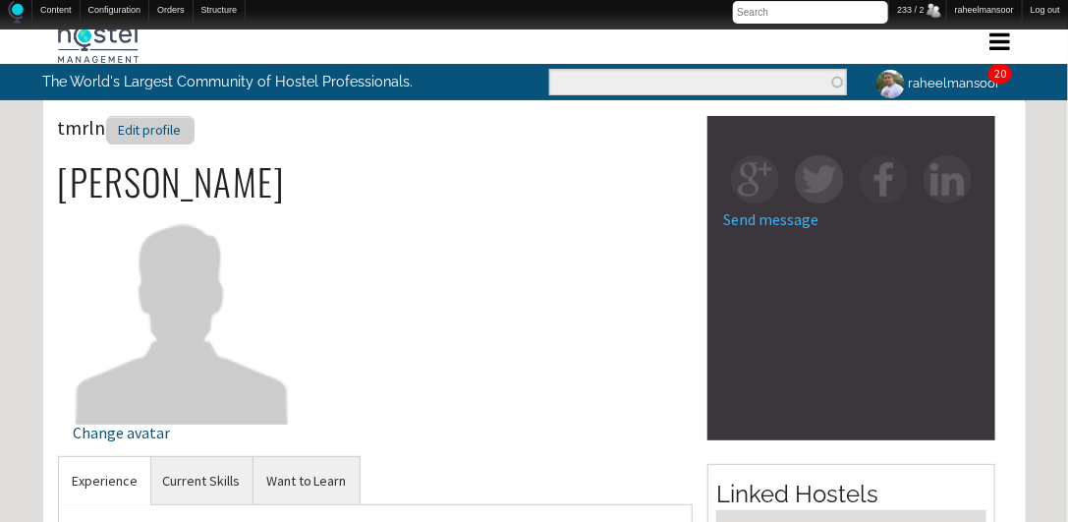
click at [178, 132] on div "Edit profile" at bounding box center [150, 130] width 88 height 28
